Goal: Find specific page/section: Find specific page/section

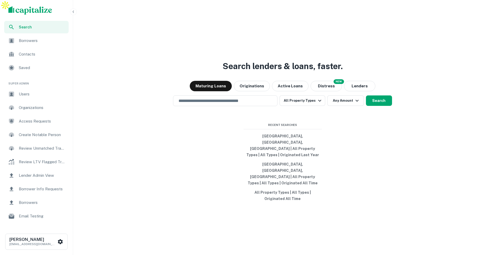
click at [46, 176] on span "Lender Admin View" at bounding box center [42, 175] width 47 height 6
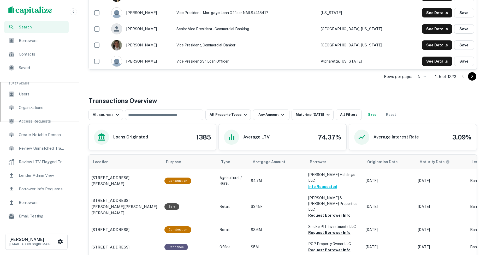
scroll to position [212, 0]
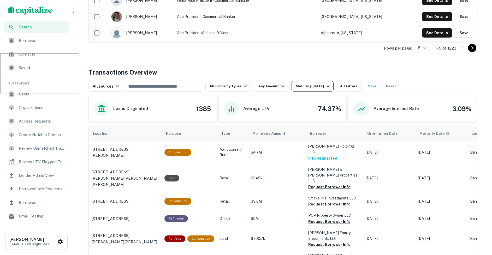
click at [312, 83] on div "Maturing [DATE]" at bounding box center [313, 86] width 35 height 6
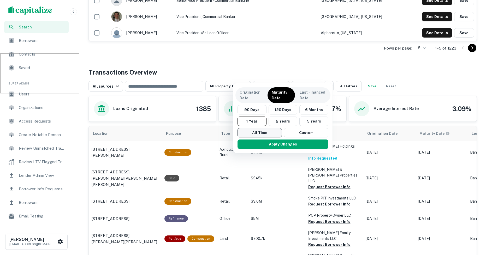
click at [247, 131] on button "All Time" at bounding box center [259, 132] width 44 height 9
click at [252, 93] on p "Origination Date" at bounding box center [251, 94] width 23 height 11
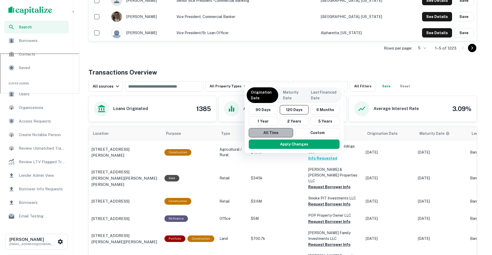
drag, startPoint x: 276, startPoint y: 132, endPoint x: 276, endPoint y: 135, distance: 3.1
click at [276, 132] on button "All Time" at bounding box center [271, 132] width 44 height 9
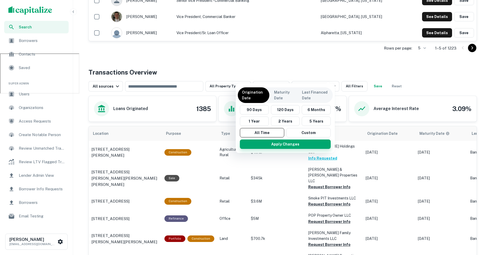
click at [277, 145] on button "Apply Changes" at bounding box center [285, 144] width 91 height 9
